Goal: Navigation & Orientation: Locate item on page

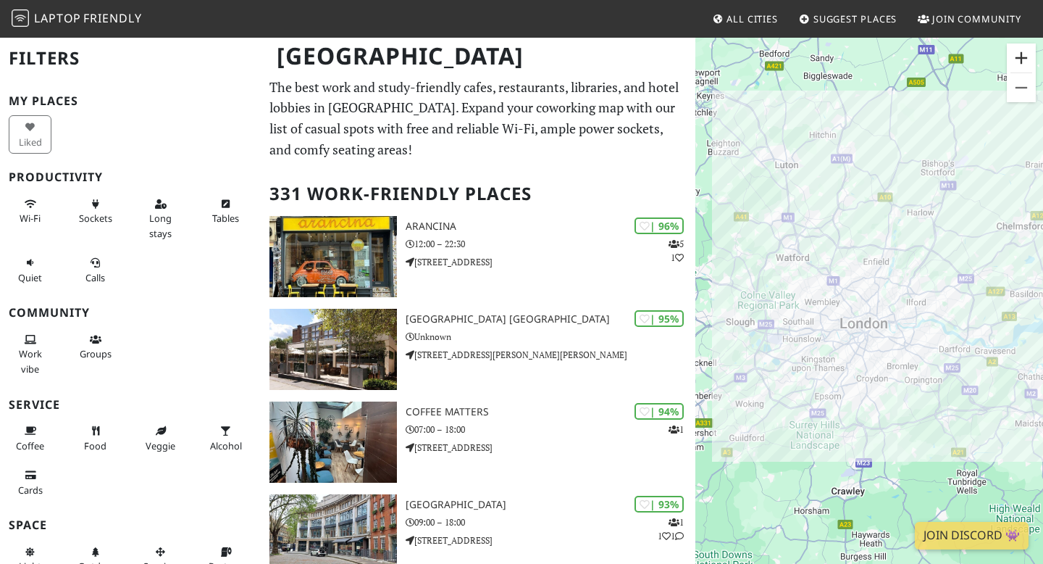
click at [1027, 66] on button "Zoom in" at bounding box center [1021, 57] width 29 height 29
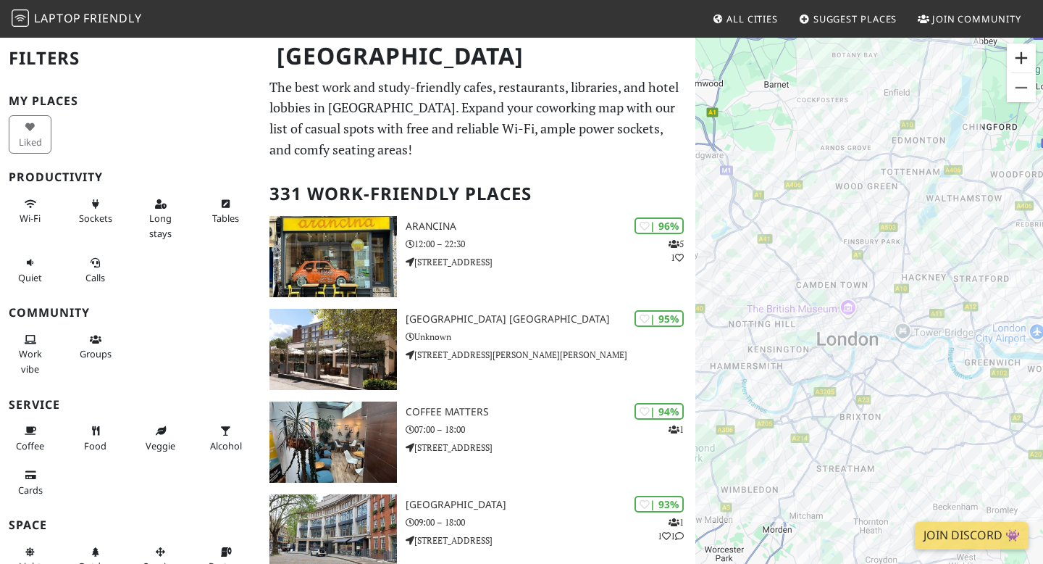
click at [1027, 66] on button "Zoom in" at bounding box center [1021, 57] width 29 height 29
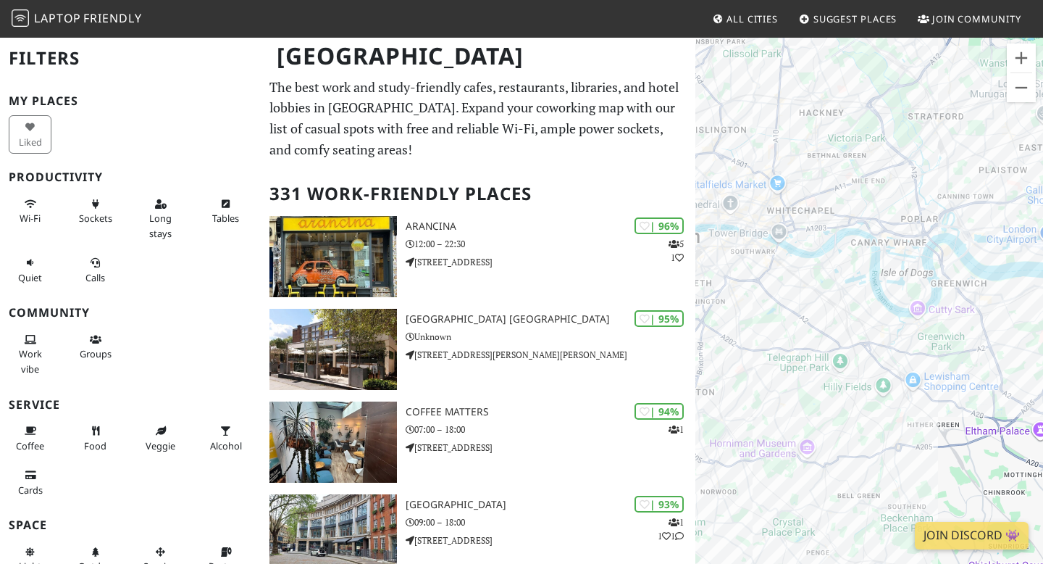
drag, startPoint x: 996, startPoint y: 333, endPoint x: 830, endPoint y: 205, distance: 210.3
click at [830, 205] on div "To navigate, press the arrow keys." at bounding box center [870, 318] width 348 height 564
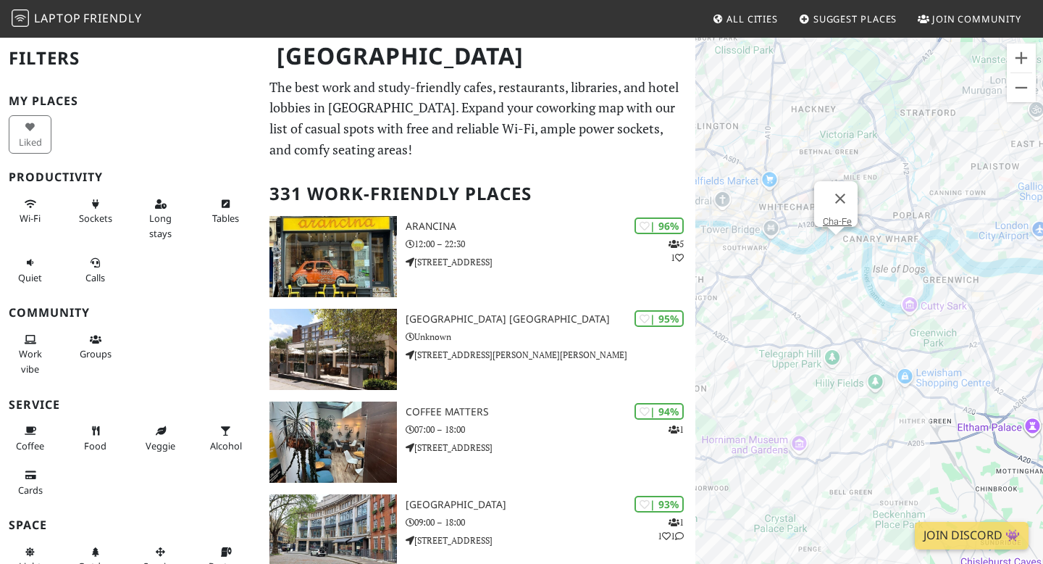
click at [843, 241] on div "To navigate, press the arrow keys. Cha-Fe" at bounding box center [870, 318] width 348 height 564
click at [832, 246] on div "To navigate, press the arrow keys. Cha-Fe Mouse Tail Coffee" at bounding box center [870, 318] width 348 height 564
click at [826, 250] on div "To navigate, press the arrow keys. Mouse Tail Coffee Mouse Tail Coffee" at bounding box center [870, 318] width 348 height 564
click at [845, 275] on div "To navigate, press the arrow keys. Mouse Tail Coffee Wolfy's Bar" at bounding box center [870, 318] width 348 height 564
click at [856, 301] on div "To navigate, press the arrow keys. [PERSON_NAME]'s Bar Vive Living Café" at bounding box center [870, 318] width 348 height 564
